Goal: Information Seeking & Learning: Learn about a topic

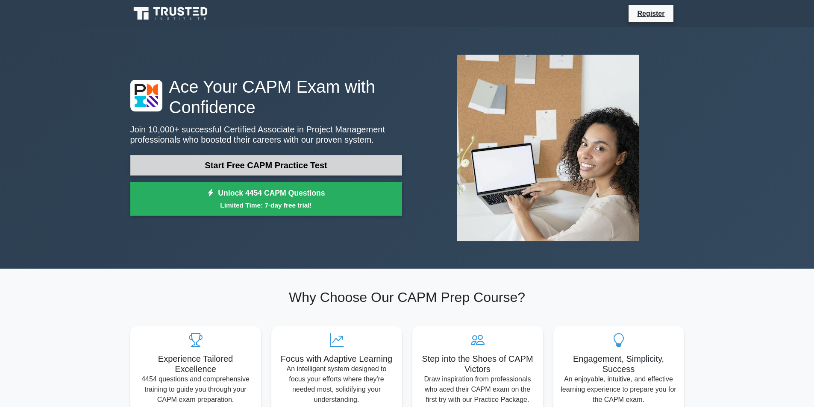
click at [330, 156] on link "Start Free CAPM Practice Test" at bounding box center [266, 165] width 272 height 21
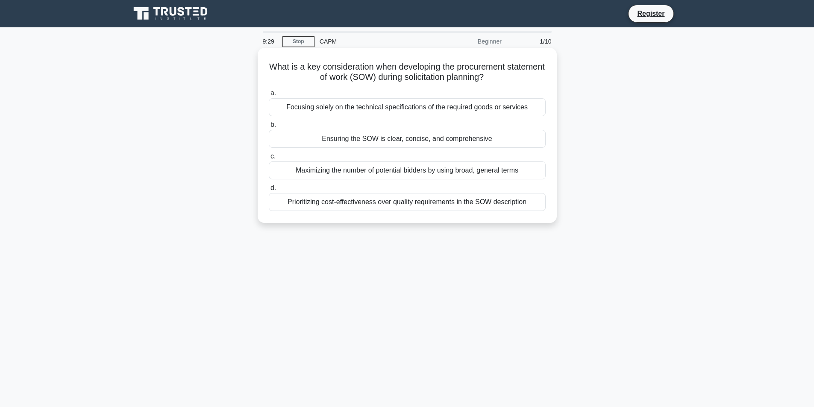
click at [318, 173] on div "Maximizing the number of potential bidders by using broad, general terms" at bounding box center [407, 170] width 277 height 18
click at [269, 159] on input "c. Maximizing the number of potential bidders by using broad, general terms" at bounding box center [269, 157] width 0 height 6
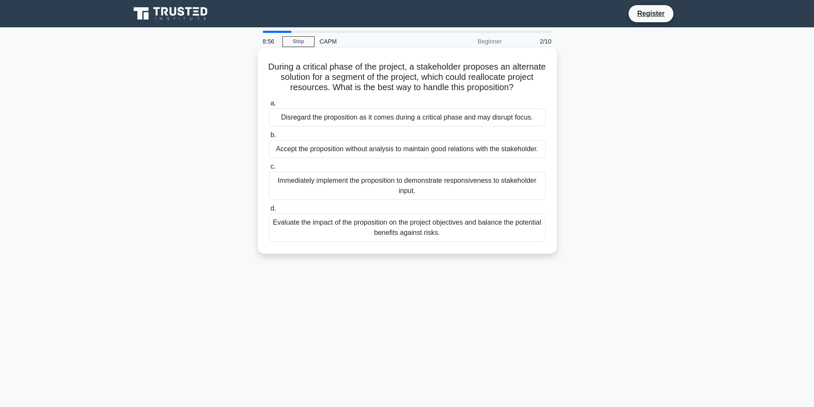
click at [357, 233] on div "Evaluate the impact of the proposition on the project objectives and balance th…" at bounding box center [407, 228] width 277 height 28
click at [269, 211] on input "d. Evaluate the impact of the proposition on the project objectives and balance…" at bounding box center [269, 209] width 0 height 6
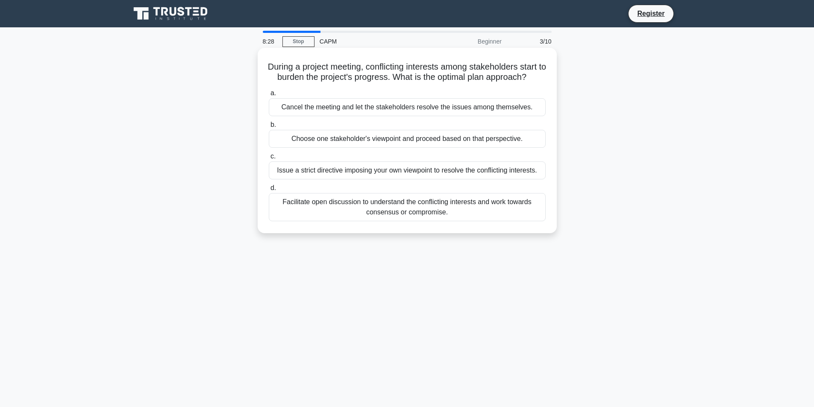
click at [335, 216] on div "Facilitate open discussion to understand the conflicting interests and work tow…" at bounding box center [407, 207] width 277 height 28
click at [269, 191] on input "d. Facilitate open discussion to understand the conflicting interests and work …" at bounding box center [269, 188] width 0 height 6
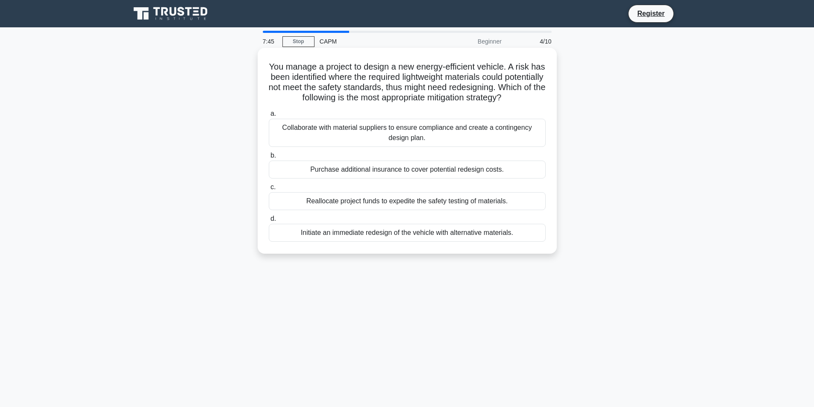
click at [336, 133] on div "Collaborate with material suppliers to ensure compliance and create a contingen…" at bounding box center [407, 133] width 277 height 28
click at [269, 117] on input "a. Collaborate with material suppliers to ensure compliance and create a contin…" at bounding box center [269, 114] width 0 height 6
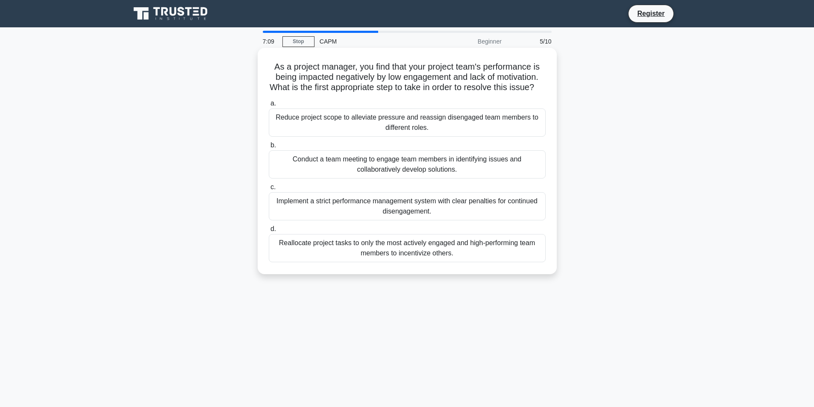
click at [359, 179] on div "Conduct a team meeting to engage team members in identifying issues and collabo…" at bounding box center [407, 164] width 277 height 28
click at [269, 148] on input "b. Conduct a team meeting to engage team members in identifying issues and coll…" at bounding box center [269, 146] width 0 height 6
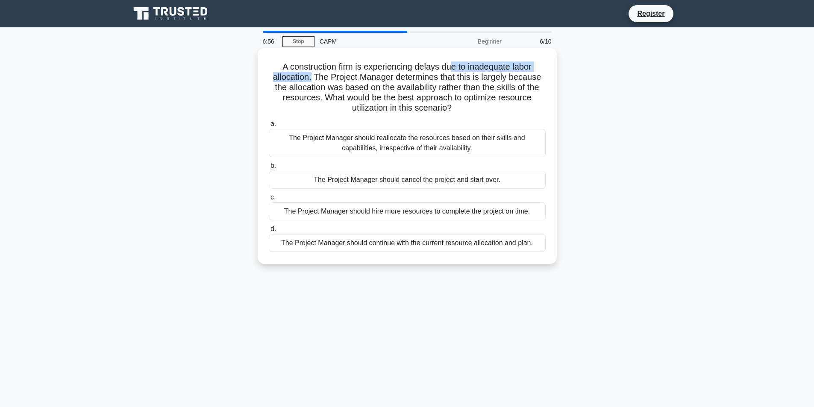
drag, startPoint x: 310, startPoint y: 79, endPoint x: 454, endPoint y: 68, distance: 143.9
click at [454, 68] on h5 "A construction firm is experiencing delays due to inadequate labor allocation. …" at bounding box center [407, 88] width 279 height 52
click at [382, 82] on h5 "A construction firm is experiencing delays due to inadequate labor allocation. …" at bounding box center [407, 88] width 279 height 52
click at [373, 150] on div "The Project Manager should reallocate the resources based on their skills and c…" at bounding box center [407, 143] width 277 height 28
click at [269, 127] on input "a. The Project Manager should reallocate the resources based on their skills an…" at bounding box center [269, 124] width 0 height 6
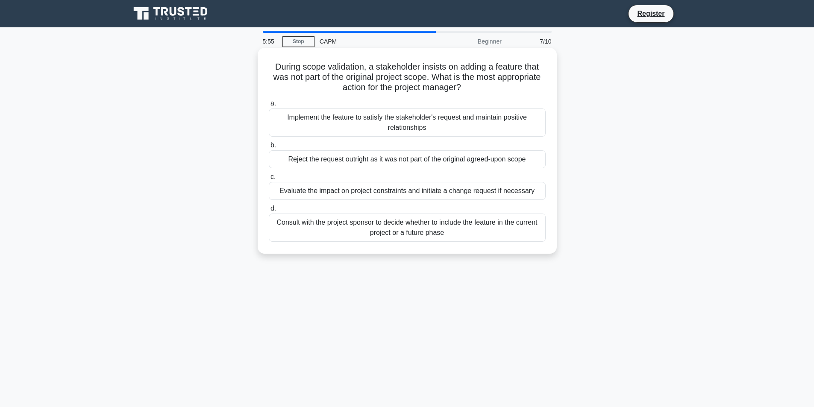
click at [349, 196] on div "Evaluate the impact on project constraints and initiate a change request if nec…" at bounding box center [407, 191] width 277 height 18
click at [269, 180] on input "c. Evaluate the impact on project constraints and initiate a change request if …" at bounding box center [269, 177] width 0 height 6
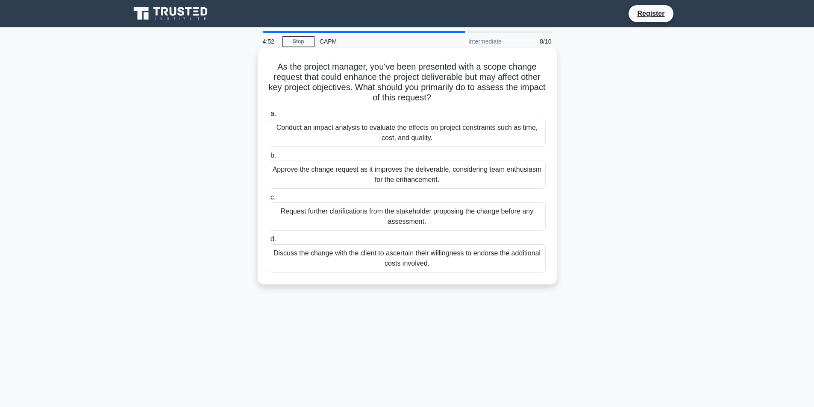
click at [352, 214] on div "Request further clarifications from the stakeholder proposing the change before…" at bounding box center [407, 217] width 277 height 28
click at [269, 200] on input "c. Request further clarifications from the stakeholder proposing the change bef…" at bounding box center [269, 198] width 0 height 6
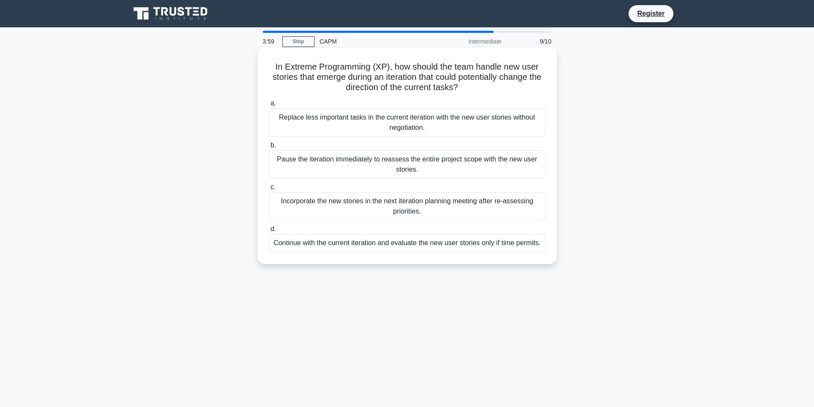
click at [364, 204] on div "Incorporate the new stories in the next iteration planning meeting after re-ass…" at bounding box center [407, 206] width 277 height 28
click at [269, 190] on input "c. Incorporate the new stories in the next iteration planning meeting after re-…" at bounding box center [269, 188] width 0 height 6
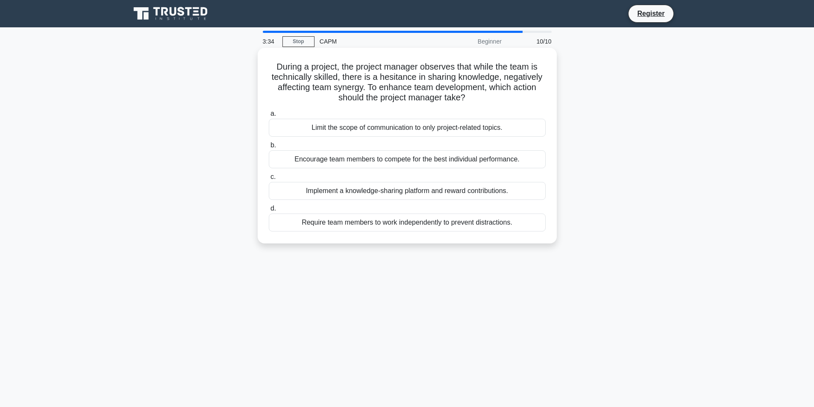
click at [419, 191] on div "Implement a knowledge-sharing platform and reward contributions." at bounding box center [407, 191] width 277 height 18
click at [269, 180] on input "c. Implement a knowledge-sharing platform and reward contributions." at bounding box center [269, 177] width 0 height 6
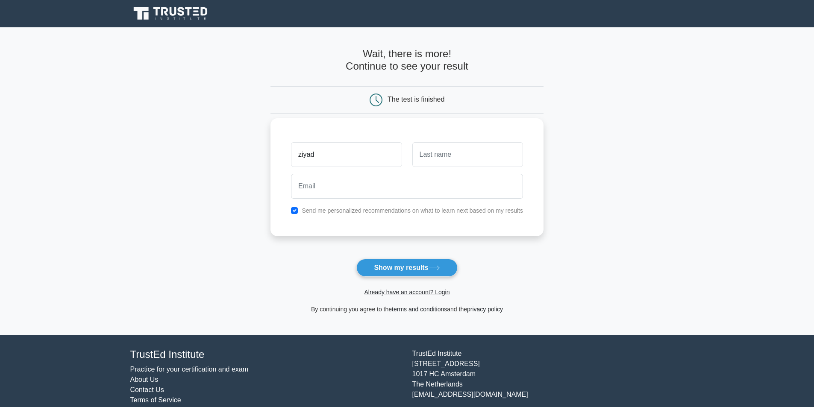
type input "ziyad"
click at [428, 169] on div at bounding box center [467, 155] width 121 height 32
click at [429, 159] on input "text" at bounding box center [467, 154] width 111 height 25
type input "moh"
click at [384, 193] on input "email" at bounding box center [407, 186] width 232 height 25
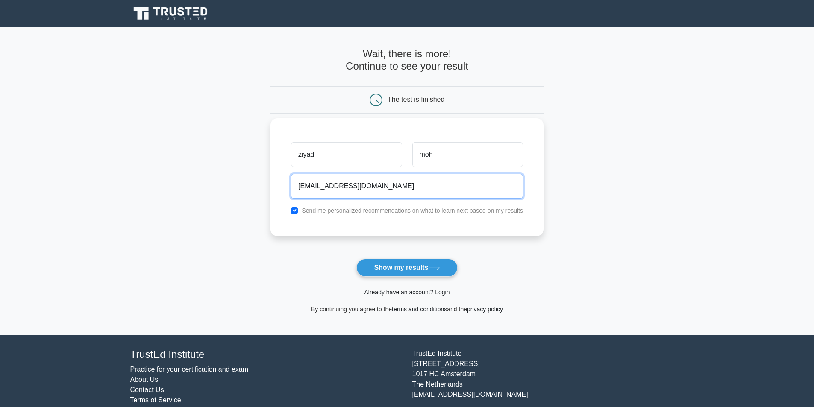
click at [380, 186] on input "[EMAIL_ADDRESS][DOMAIN_NAME]" at bounding box center [407, 186] width 232 height 25
type input "[EMAIL_ADDRESS][DOMAIN_NAME]"
click at [379, 209] on label "Send me personalized recommendations on what to learn next based on my results" at bounding box center [412, 210] width 221 height 7
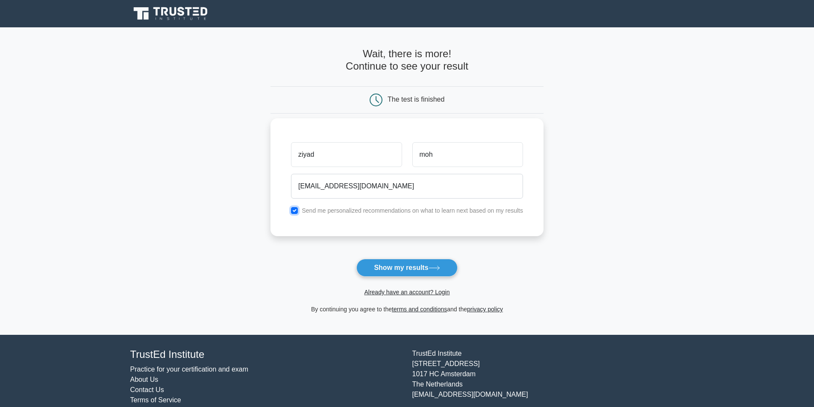
click at [298, 209] on input "checkbox" at bounding box center [294, 210] width 7 height 7
checkbox input "false"
click at [409, 273] on button "Show my results" at bounding box center [406, 268] width 101 height 18
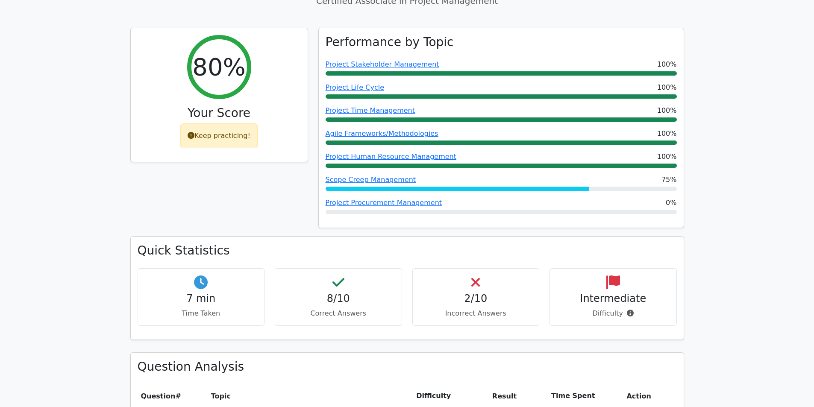
scroll to position [384, 0]
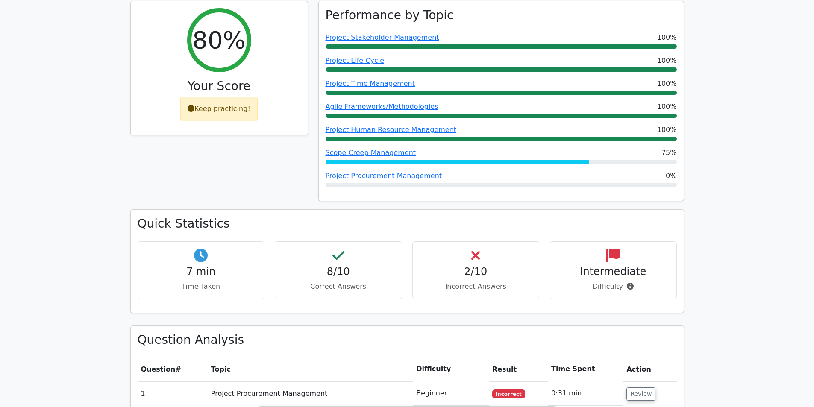
click at [467, 241] on div "2/10 Incorrect Answers" at bounding box center [475, 270] width 127 height 58
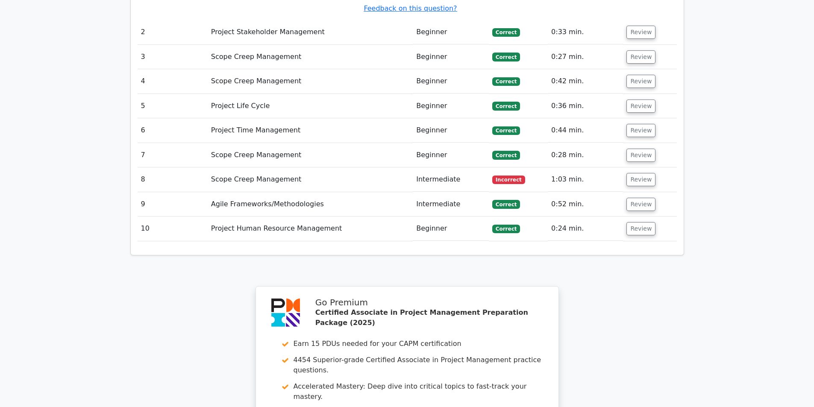
scroll to position [1282, 0]
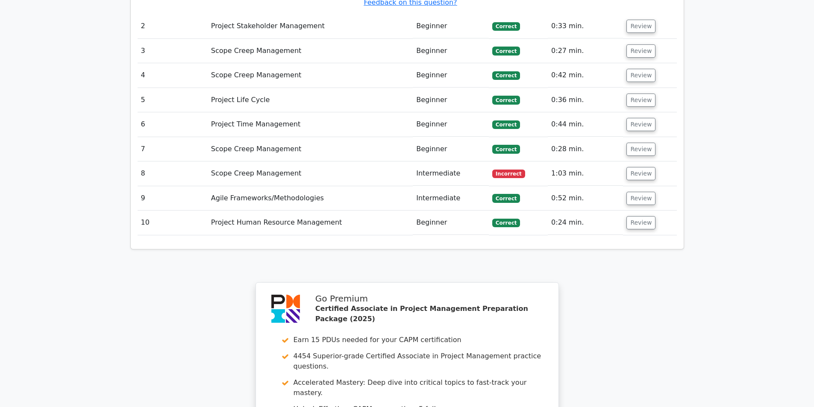
drag, startPoint x: 551, startPoint y: 182, endPoint x: 571, endPoint y: 182, distance: 19.7
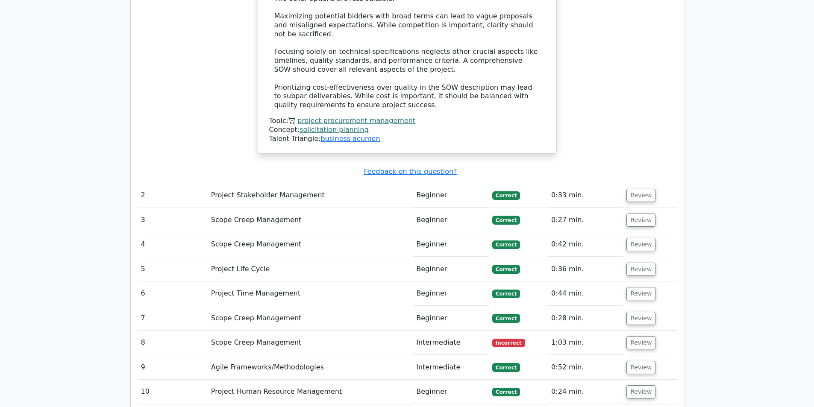
scroll to position [1111, 0]
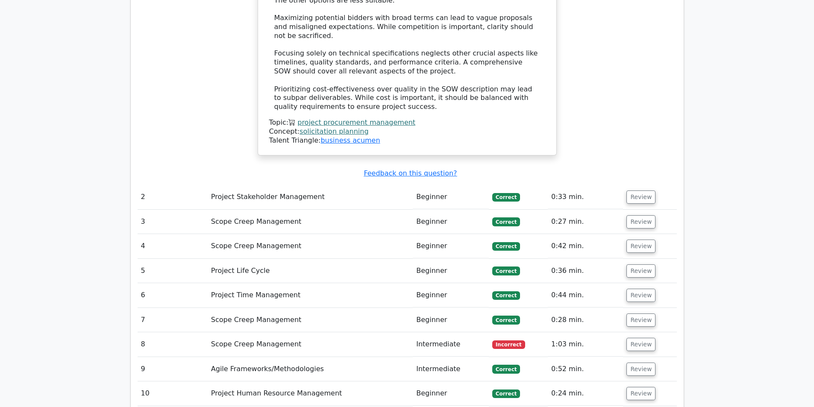
click at [504, 340] on span "Incorrect" at bounding box center [508, 344] width 33 height 9
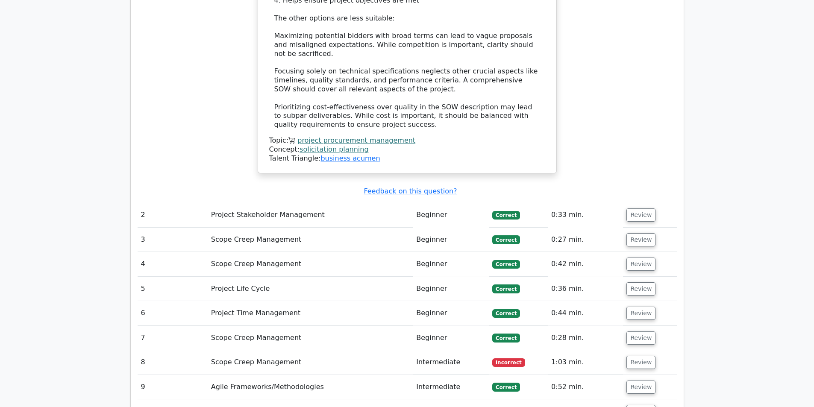
scroll to position [1239, 0]
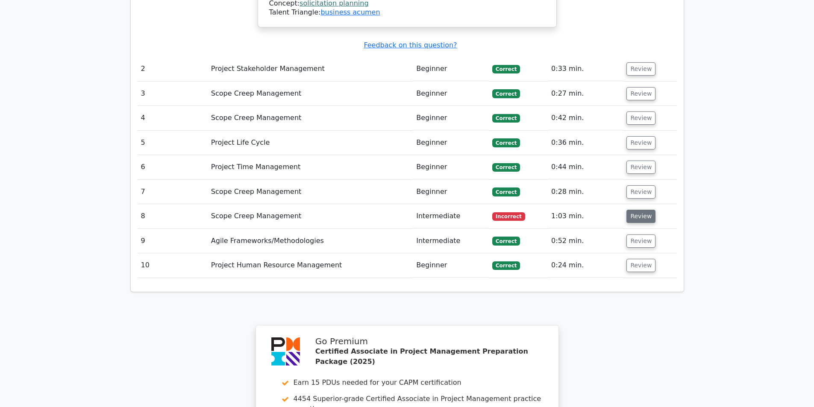
click at [638, 210] on button "Review" at bounding box center [640, 216] width 29 height 13
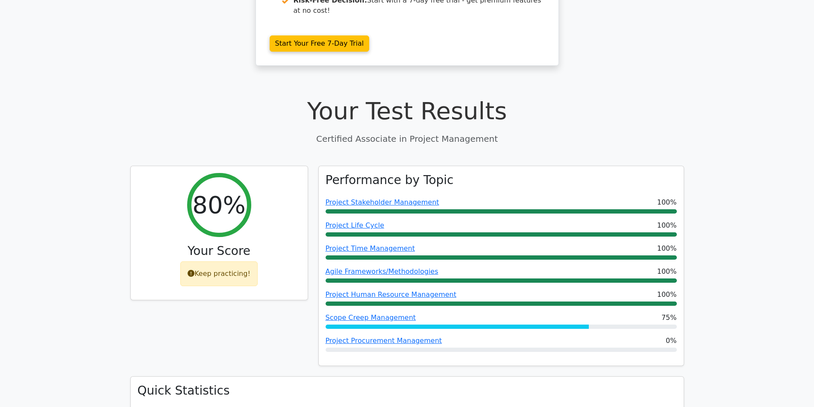
scroll to position [299, 0]
